Goal: Information Seeking & Learning: Learn about a topic

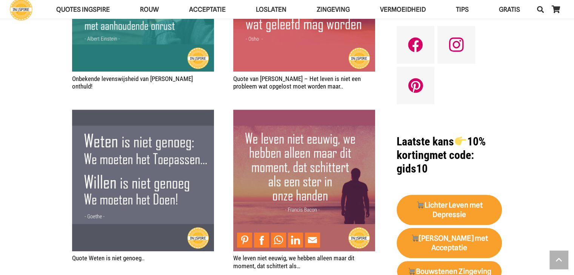
scroll to position [264, 0]
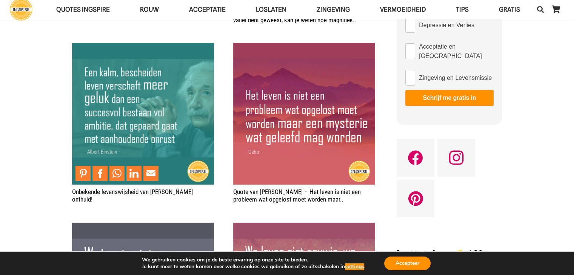
click at [163, 120] on img "Onbekende levenswijsheid van Albert Einstein onthuld!" at bounding box center [143, 114] width 142 height 142
click at [152, 132] on img "Onbekende levenswijsheid van Albert Einstein onthuld!" at bounding box center [143, 114] width 142 height 142
